Goal: Task Accomplishment & Management: Manage account settings

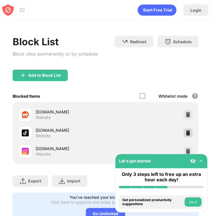
click at [185, 129] on div at bounding box center [187, 132] width 9 height 9
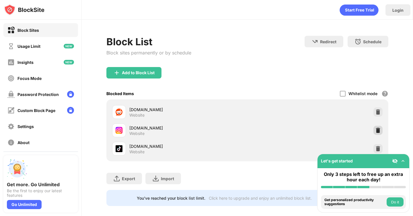
click at [378, 129] on img at bounding box center [378, 130] width 6 height 6
